Goal: Information Seeking & Learning: Learn about a topic

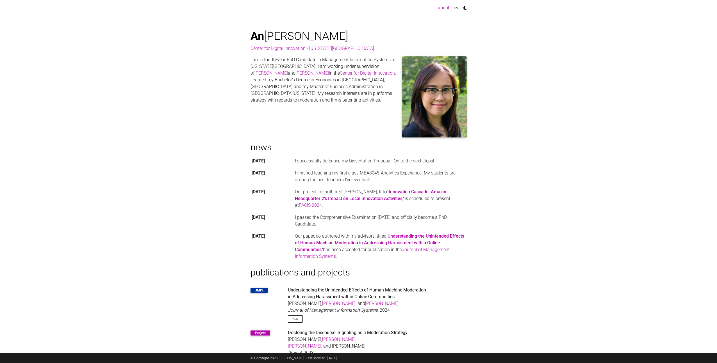
click at [162, 245] on body "Toggle navigation about (current) cv [PERSON_NAME] Center for Digital Innovatio…" at bounding box center [358, 225] width 717 height 450
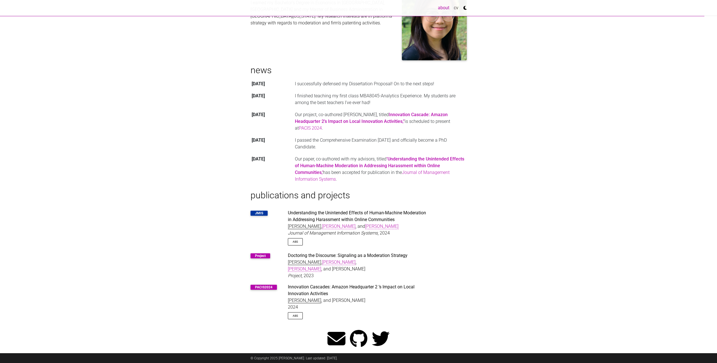
scroll to position [80, 0]
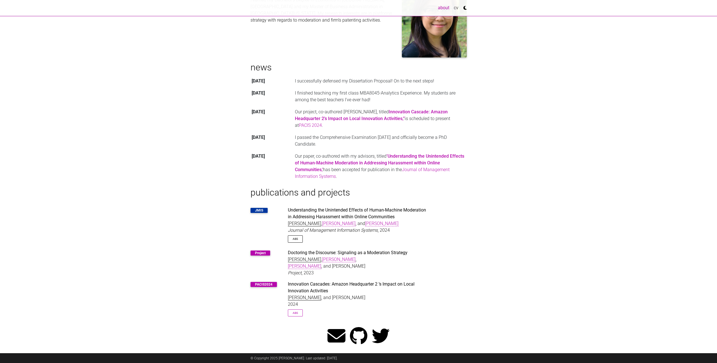
click at [295, 310] on link "Abs" at bounding box center [295, 313] width 15 height 7
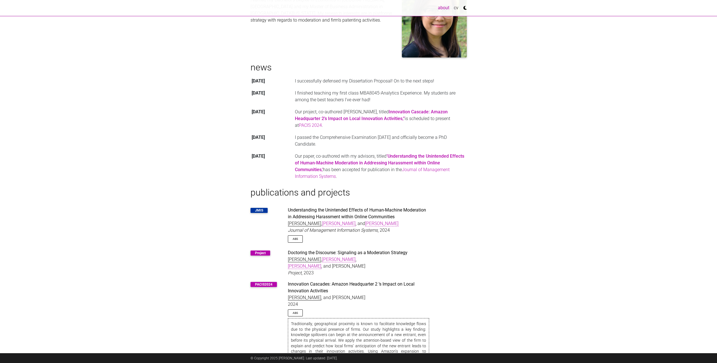
click at [243, 318] on body "Toggle navigation about (current) cv [PERSON_NAME] Center for Digital Innovatio…" at bounding box center [358, 175] width 717 height 511
click at [297, 239] on link "Abs" at bounding box center [295, 239] width 15 height 7
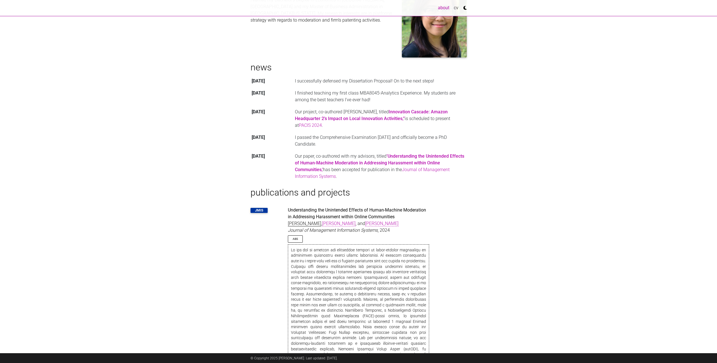
click at [354, 158] on td "Our paper, co-authored with my advisors, titled ‘Understanding the Unintended E…" at bounding box center [380, 167] width 173 height 32
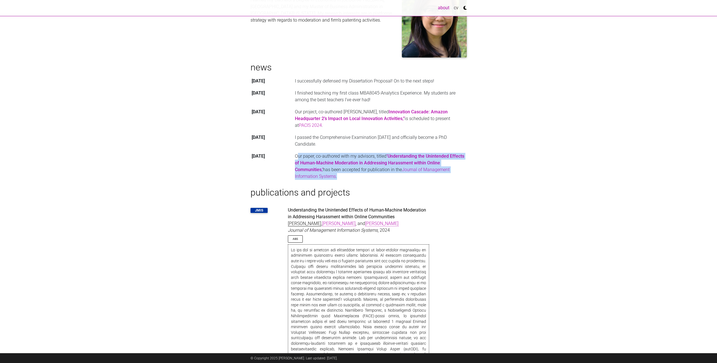
click at [354, 158] on td "Our paper, co-authored with my advisors, titled ‘Understanding the Unintended E…" at bounding box center [380, 167] width 173 height 32
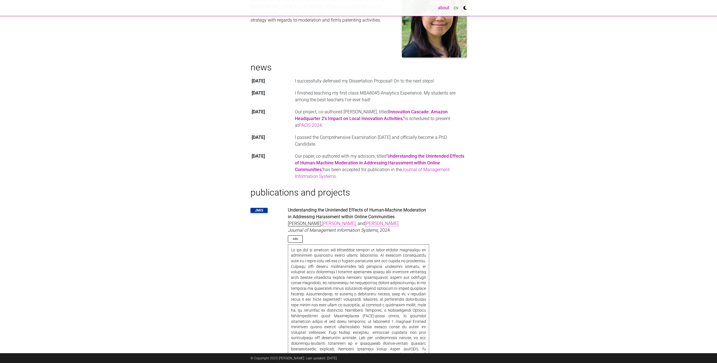
click at [139, 224] on body "Toggle navigation about (current) cv [PERSON_NAME] Center for Digital Innovatio…" at bounding box center [358, 241] width 717 height 643
click at [312, 144] on td "I passed the Comprehensive Examination [DATE] and officially become a PhD Candi…" at bounding box center [380, 141] width 173 height 19
click at [158, 219] on body "Toggle navigation about (current) cv [PERSON_NAME] Center for Digital Innovatio…" at bounding box center [358, 241] width 717 height 643
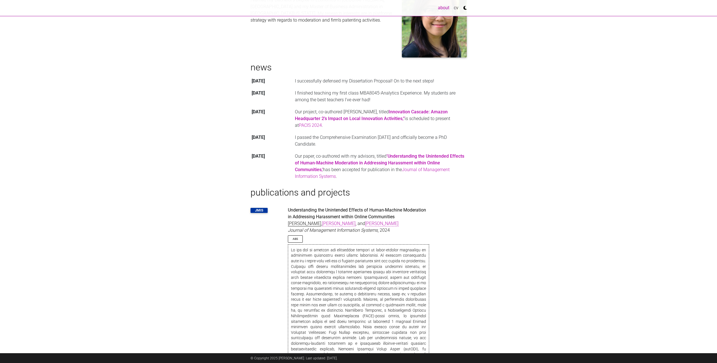
click at [331, 83] on td "I successfully defensed my Dissertation Proposal! On to the next steps!" at bounding box center [380, 81] width 173 height 12
